Goal: Information Seeking & Learning: Learn about a topic

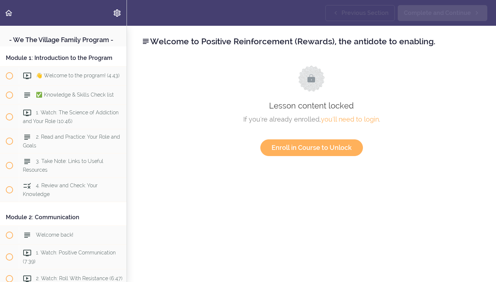
scroll to position [517, 0]
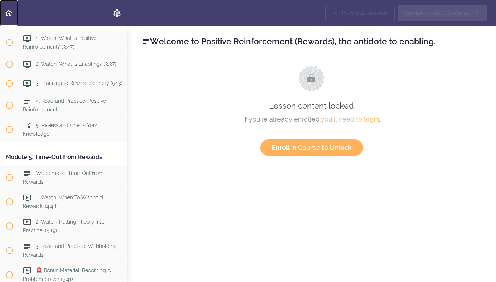
click at [10, 13] on icon "Back to course curriculum" at bounding box center [8, 13] width 9 height 9
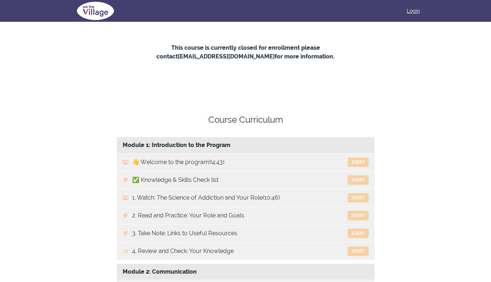
click at [415, 11] on link "Login" at bounding box center [413, 10] width 13 height 7
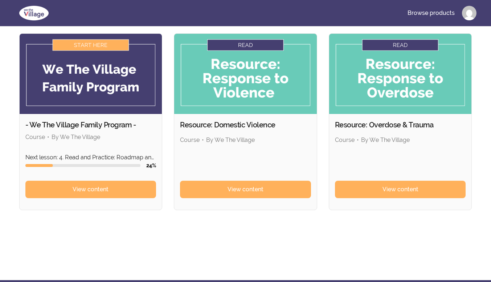
scroll to position [52, 0]
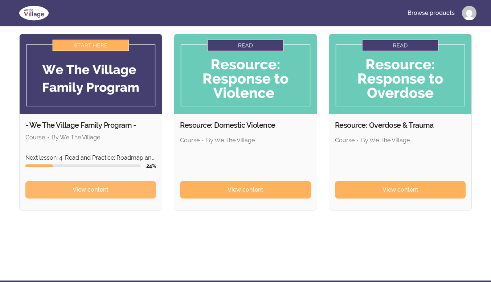
click at [92, 190] on span "View content" at bounding box center [91, 189] width 36 height 9
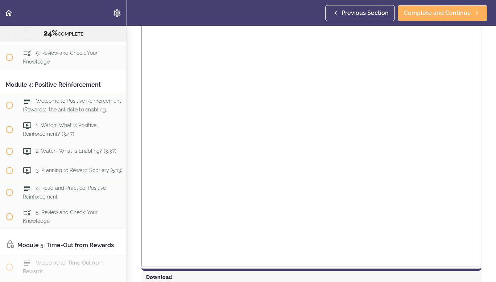
scroll to position [443, 0]
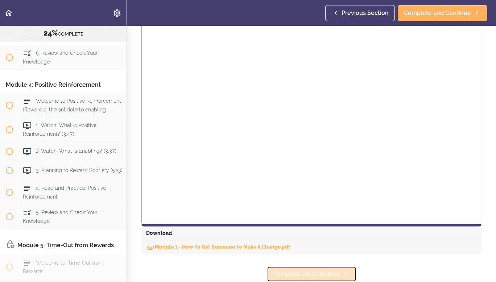
click at [312, 272] on span "Complete and Continue" at bounding box center [306, 274] width 67 height 9
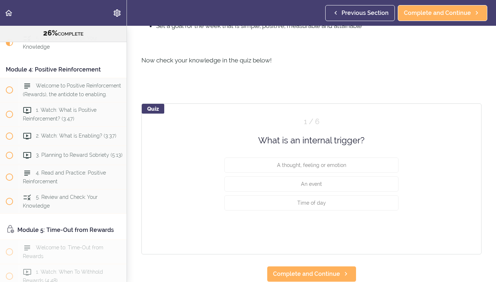
scroll to position [319, 0]
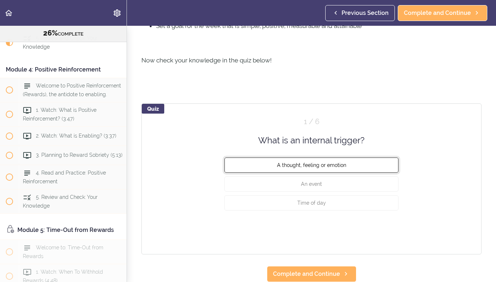
click at [359, 160] on button "A thought, feeling or emotion" at bounding box center [312, 164] width 174 height 15
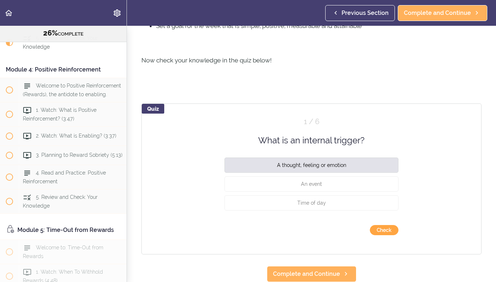
click at [379, 225] on button "Check" at bounding box center [384, 230] width 29 height 10
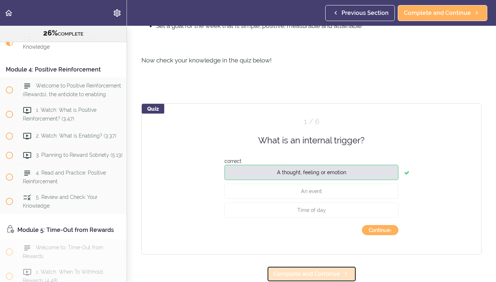
click at [324, 270] on span "Complete and Continue" at bounding box center [306, 274] width 67 height 9
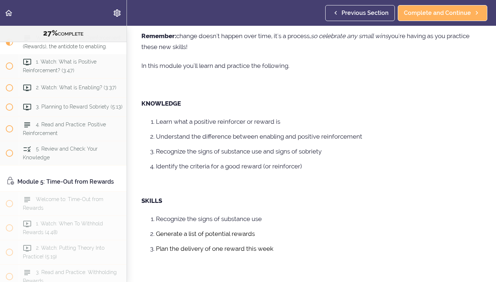
scroll to position [190, 0]
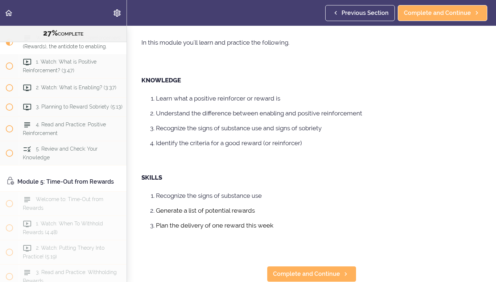
click at [279, 153] on p at bounding box center [311, 158] width 340 height 11
click at [312, 270] on span "Complete and Continue" at bounding box center [306, 274] width 67 height 9
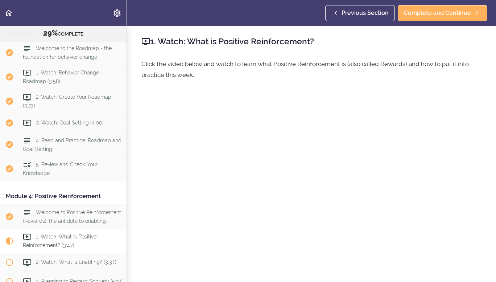
scroll to position [406, 0]
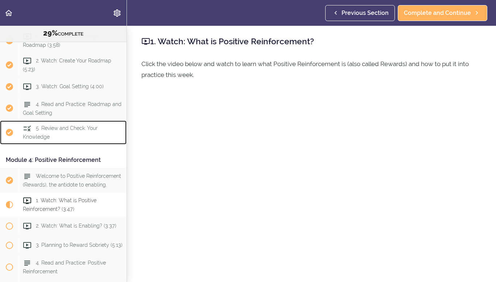
click at [61, 144] on div "5. Review and Check: Your Knowledge" at bounding box center [73, 132] width 108 height 24
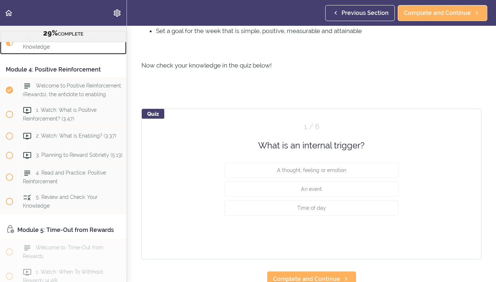
scroll to position [320, 0]
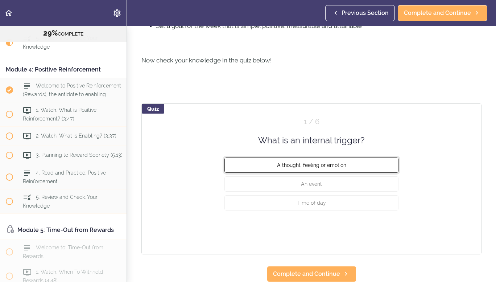
click at [338, 162] on span "A thought, feeling or emotion" at bounding box center [311, 165] width 69 height 6
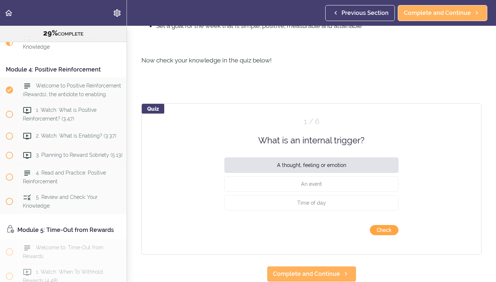
click at [374, 225] on button "Check" at bounding box center [384, 230] width 29 height 10
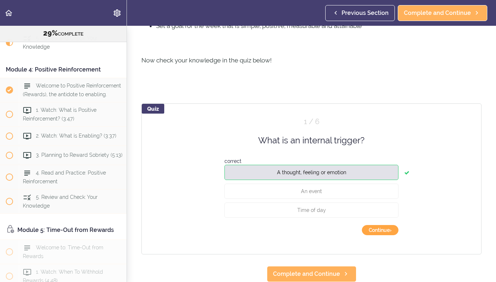
click at [374, 225] on button "Continue ›" at bounding box center [380, 230] width 37 height 10
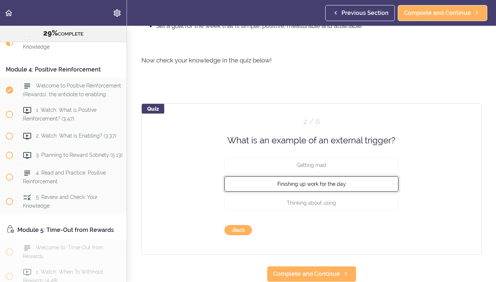
click at [352, 176] on button "Finishing up work for the day" at bounding box center [312, 183] width 174 height 15
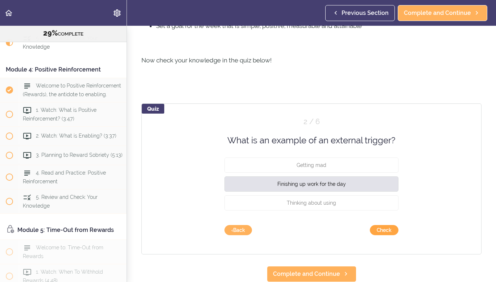
click at [382, 225] on button "Check" at bounding box center [384, 230] width 29 height 10
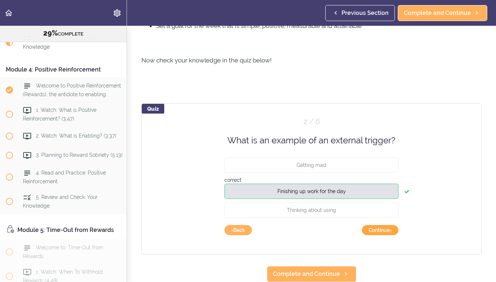
click at [382, 225] on button "Continue ›" at bounding box center [380, 230] width 37 height 10
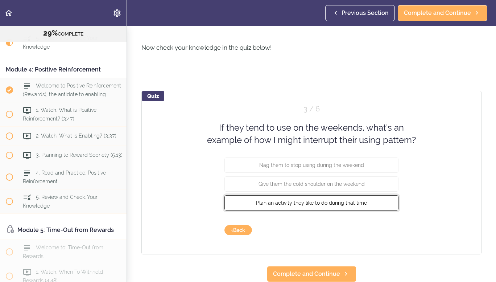
click at [371, 210] on button "Plan an activity they like to do during that time" at bounding box center [312, 202] width 174 height 15
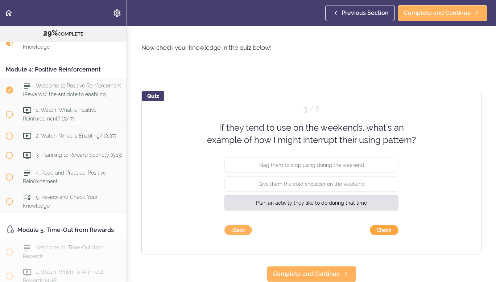
click at [385, 235] on button "Check" at bounding box center [384, 230] width 29 height 10
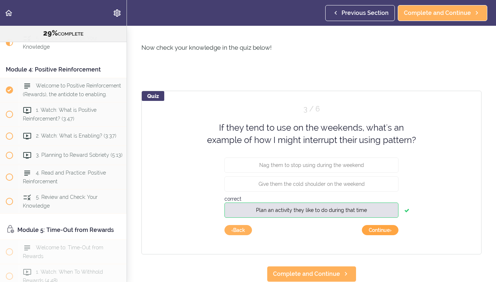
click at [385, 235] on button "Continue ›" at bounding box center [380, 230] width 37 height 10
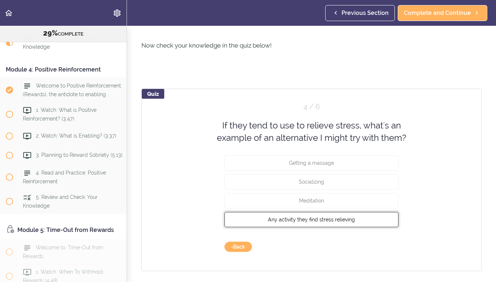
click at [370, 227] on button "Any activity they find stress relieving" at bounding box center [312, 219] width 174 height 15
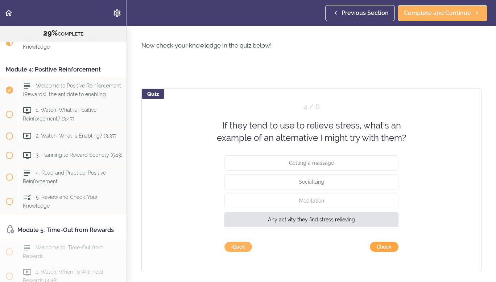
click at [383, 252] on button "Check" at bounding box center [384, 247] width 29 height 10
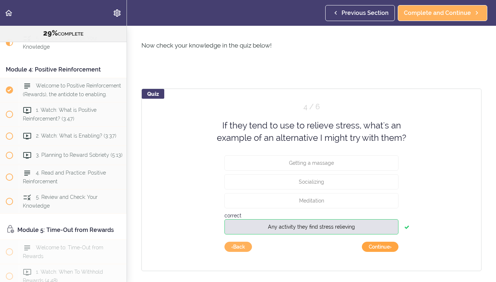
click at [383, 252] on button "Continue ›" at bounding box center [380, 247] width 37 height 10
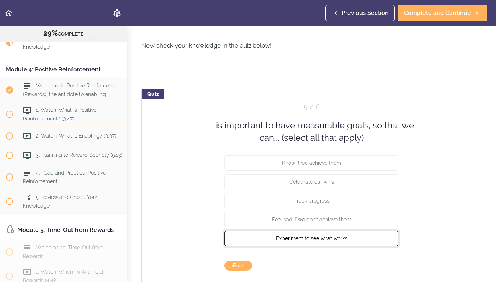
click at [367, 246] on button "Experiment to see what works" at bounding box center [312, 237] width 174 height 15
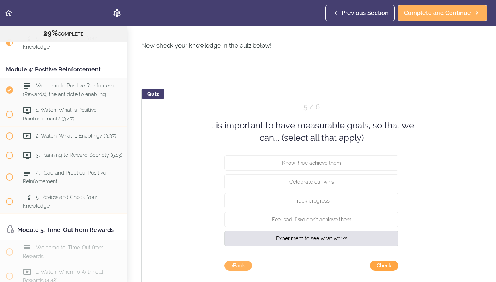
click at [379, 271] on button "Check" at bounding box center [384, 265] width 29 height 10
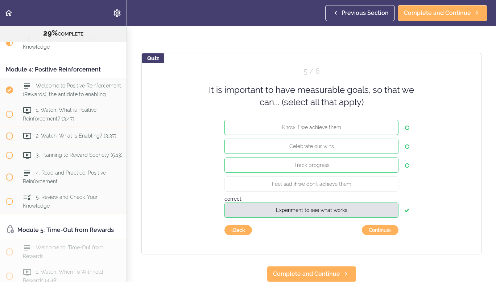
scroll to position [370, 0]
click at [383, 119] on button "Know if we achieve them" at bounding box center [312, 126] width 174 height 15
click at [375, 225] on button "Continue ›" at bounding box center [380, 230] width 37 height 10
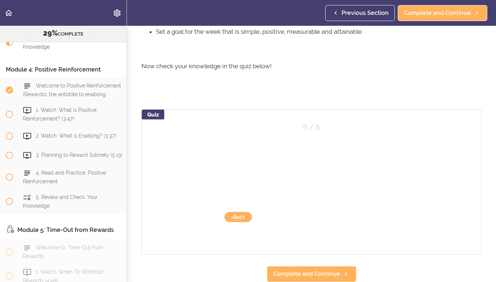
scroll to position [314, 0]
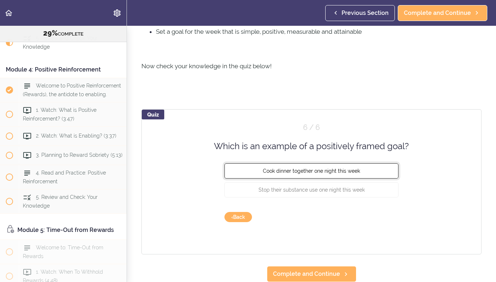
click at [373, 167] on button "Cook dinner together one night this week" at bounding box center [312, 170] width 174 height 15
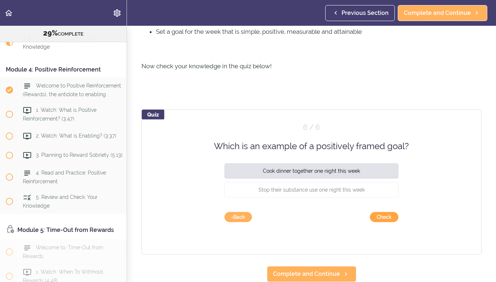
click at [383, 212] on button "Check" at bounding box center [384, 217] width 29 height 10
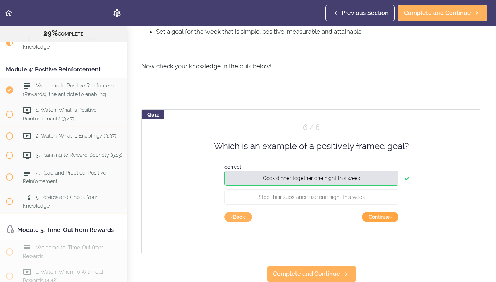
click at [383, 212] on button "Continue ›" at bounding box center [380, 217] width 37 height 10
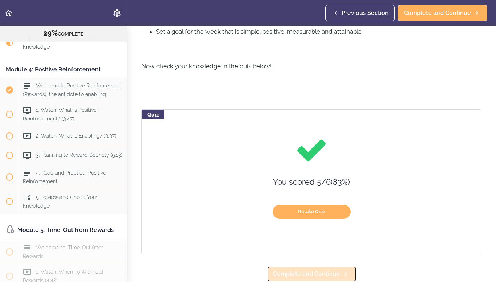
click at [328, 270] on span "Complete and Continue" at bounding box center [306, 274] width 67 height 9
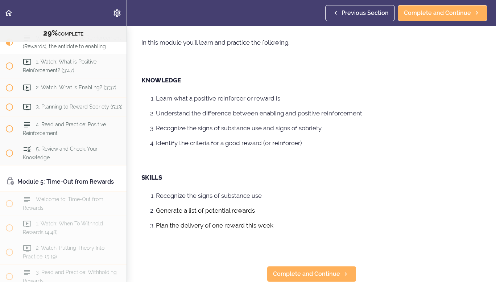
scroll to position [190, 0]
click at [307, 270] on span "Complete and Continue" at bounding box center [306, 274] width 67 height 9
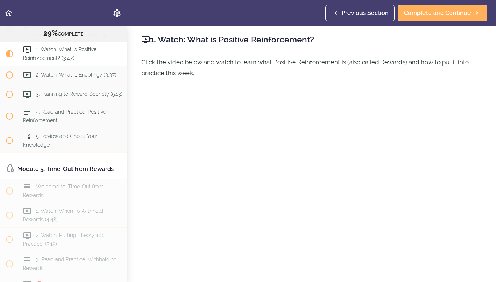
scroll to position [577, 0]
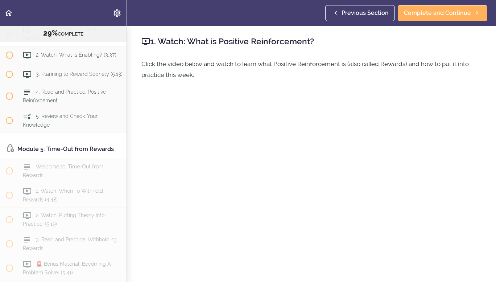
click at [426, 91] on div "1. Watch: What is Positive Reinforcement? Click the video below and watch to le…" at bounding box center [311, 154] width 369 height 256
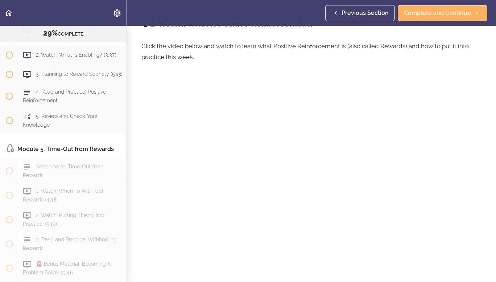
scroll to position [38, 0]
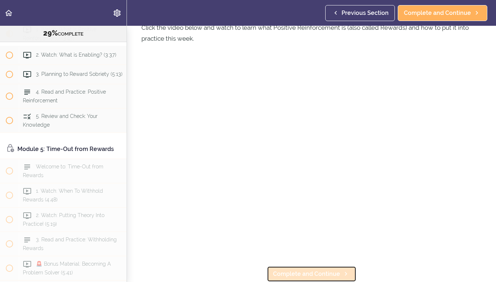
click at [317, 270] on span "Complete and Continue" at bounding box center [306, 274] width 67 height 9
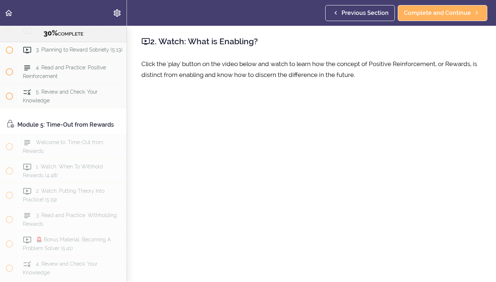
scroll to position [38, 0]
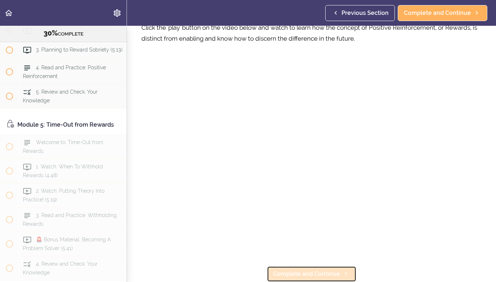
click at [327, 270] on span "Complete and Continue" at bounding box center [306, 274] width 67 height 9
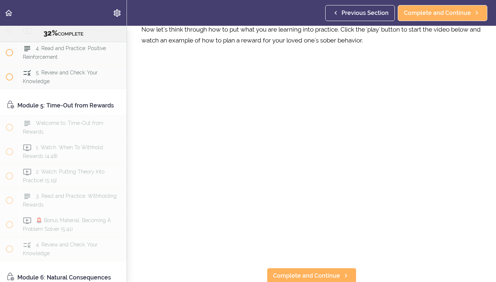
scroll to position [38, 0]
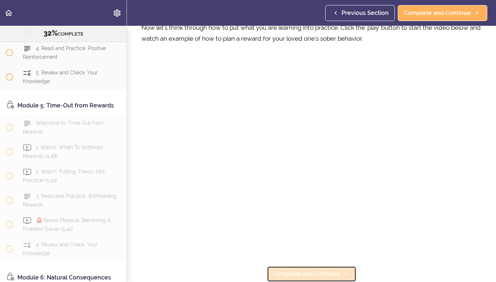
click at [300, 270] on span "Complete and Continue" at bounding box center [306, 274] width 67 height 9
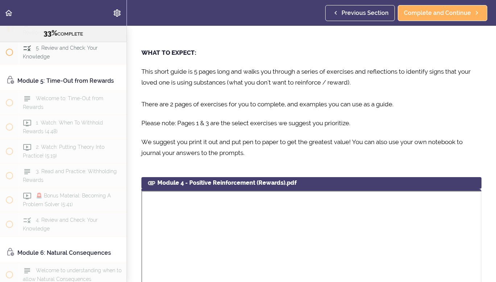
scroll to position [271, 0]
